Goal: Understand process/instructions: Learn how to perform a task or action

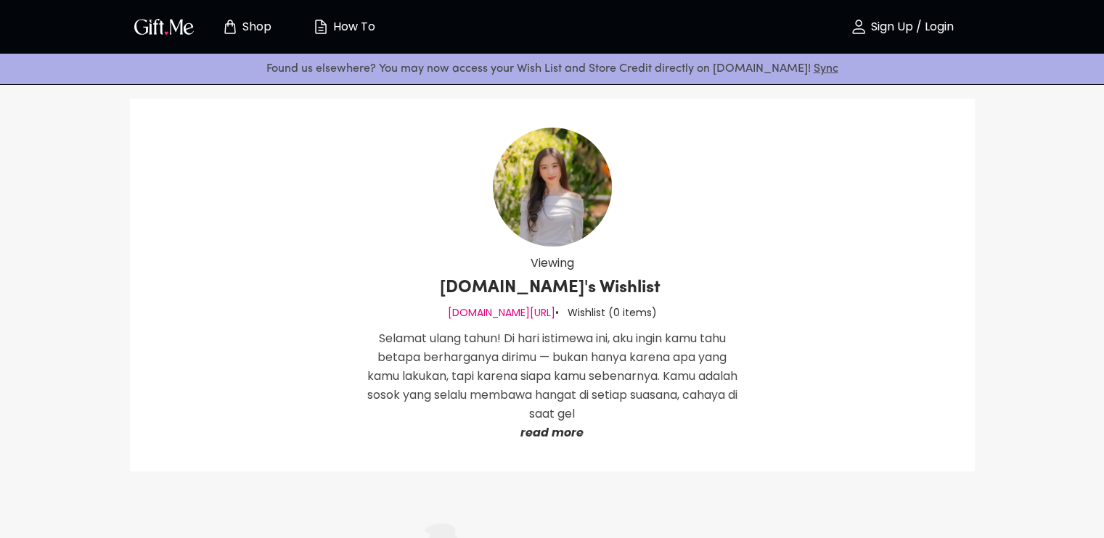
click at [560, 432] on p "read more" at bounding box center [552, 433] width 370 height 19
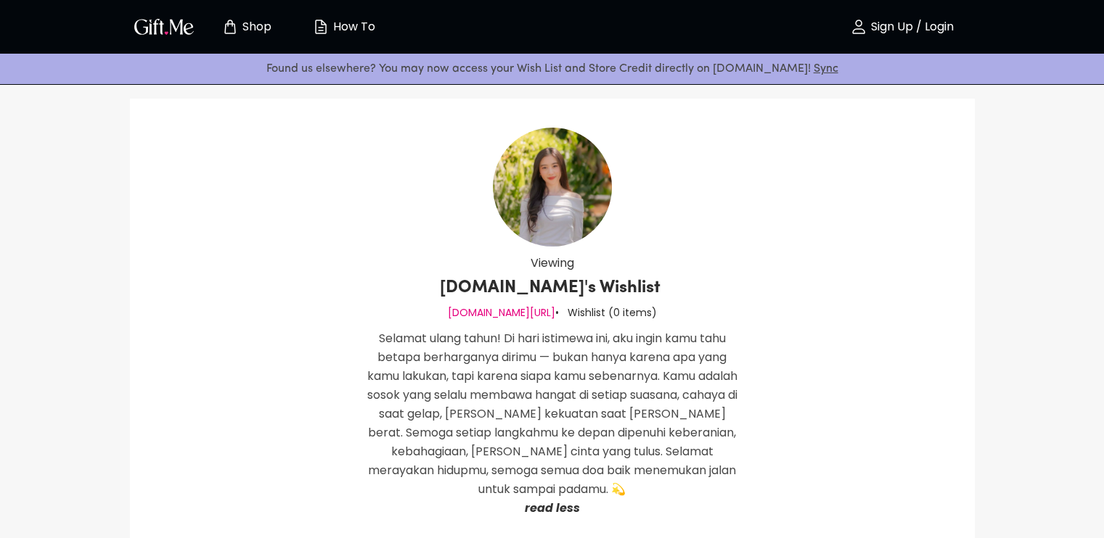
click at [329, 24] on p "How To" at bounding box center [352, 27] width 46 height 12
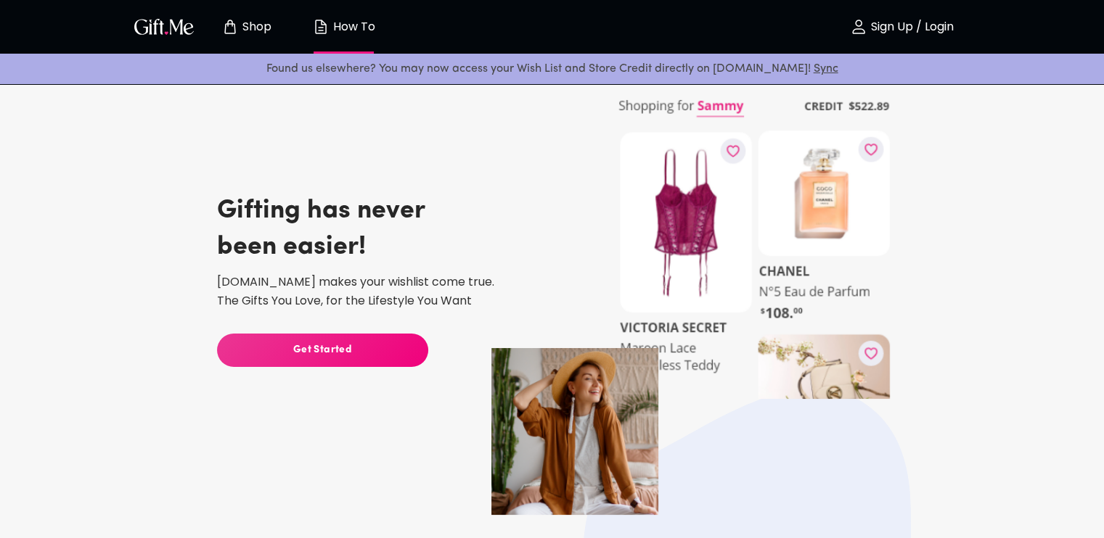
click at [248, 15] on button "Shop" at bounding box center [247, 27] width 80 height 46
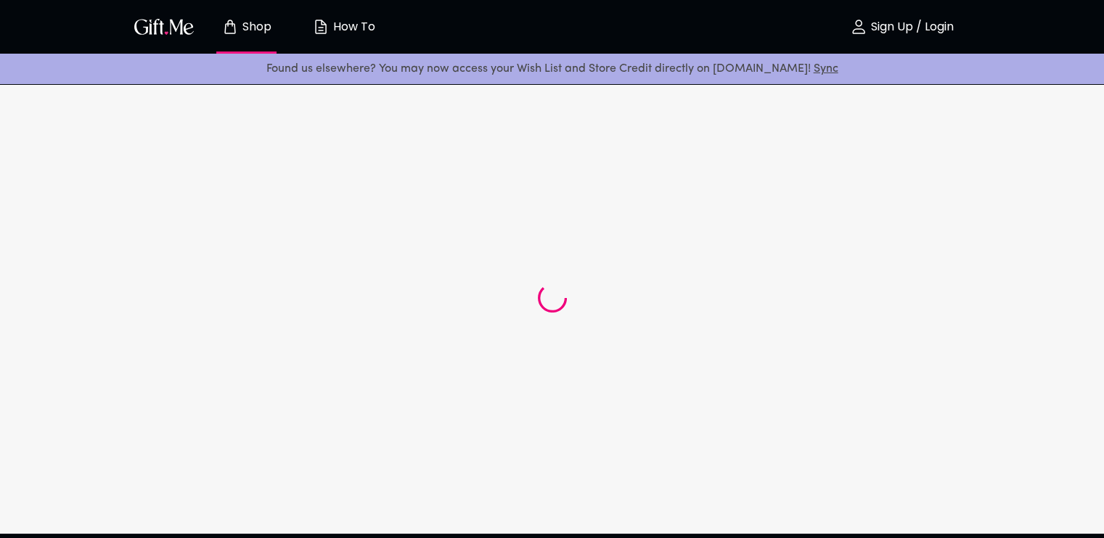
click at [175, 32] on img "button" at bounding box center [163, 26] width 65 height 21
